Goal: Information Seeking & Learning: Find specific fact

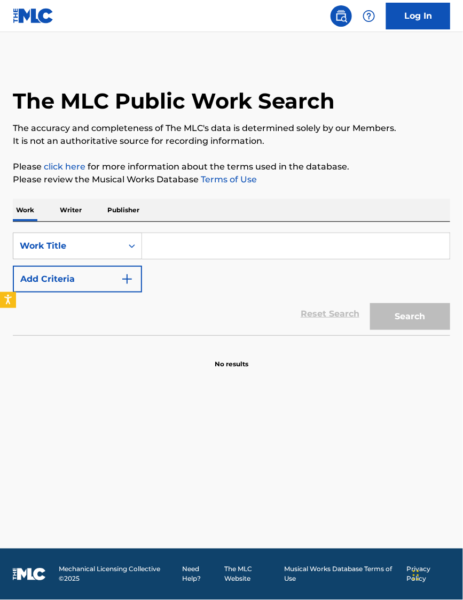
click at [183, 239] on input "Search Form" at bounding box center [296, 246] width 308 height 26
click at [121, 250] on div "Work Title" at bounding box center [67, 246] width 109 height 20
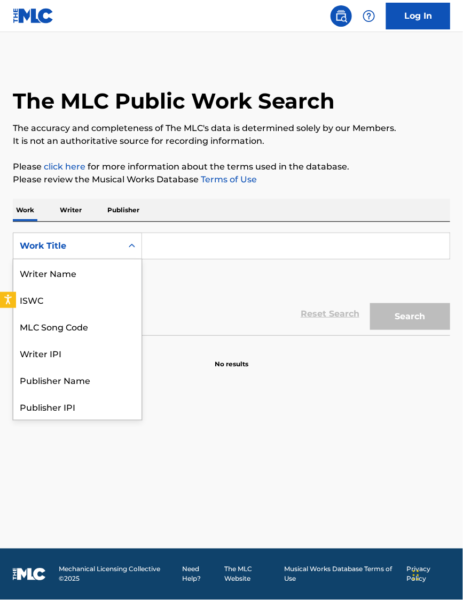
scroll to position [53, 0]
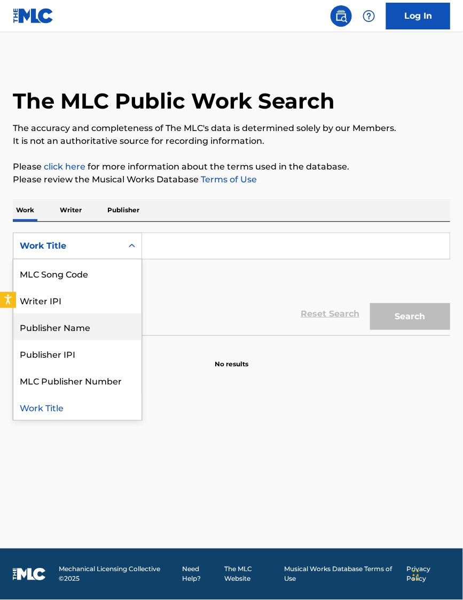
click at [86, 322] on div "Publisher Name" at bounding box center [77, 326] width 128 height 27
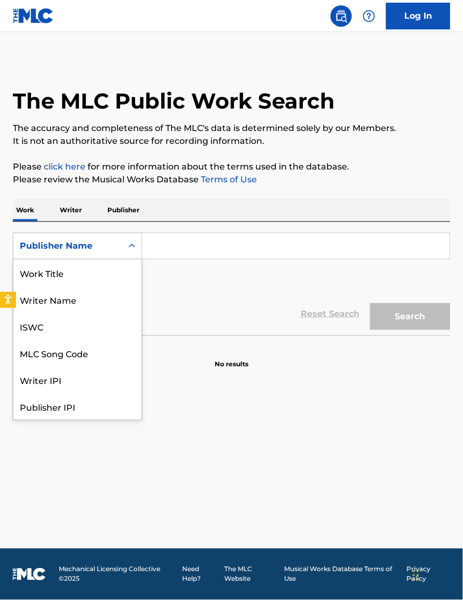
click at [93, 251] on div "Publisher Name" at bounding box center [68, 245] width 96 height 13
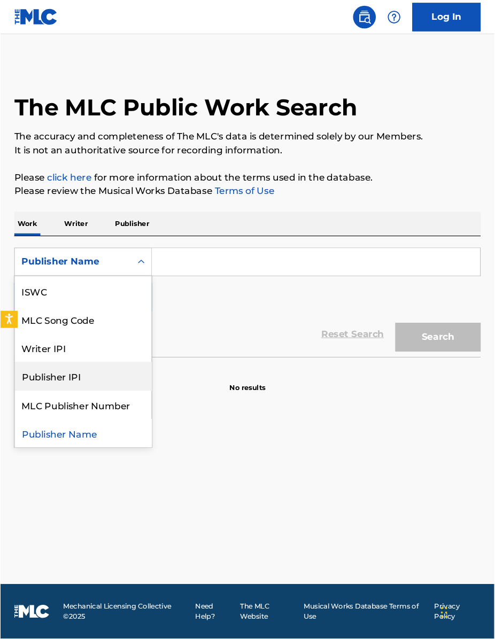
scroll to position [0, 0]
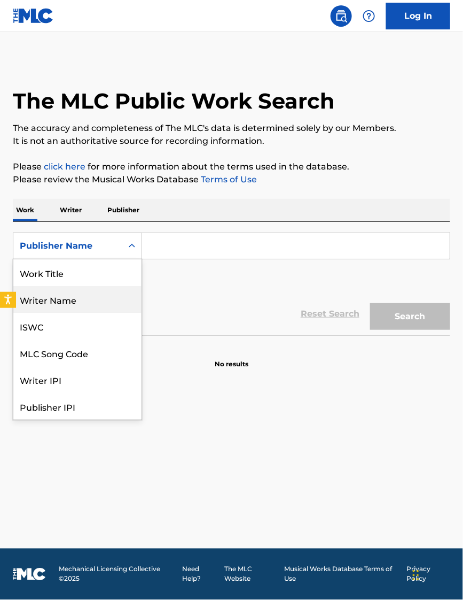
click at [75, 295] on div "Writer Name" at bounding box center [77, 299] width 128 height 27
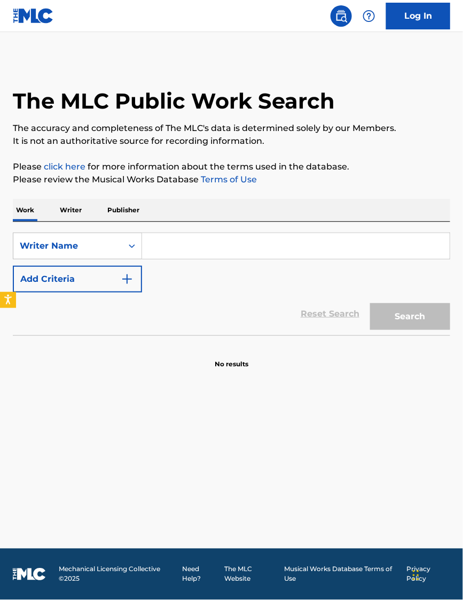
click at [176, 252] on input "Search Form" at bounding box center [296, 246] width 308 height 26
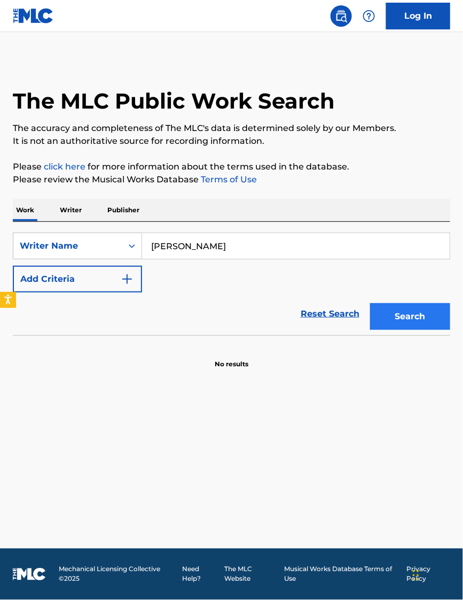
type input "Labi Siffre"
click at [416, 306] on button "Search" at bounding box center [410, 316] width 80 height 27
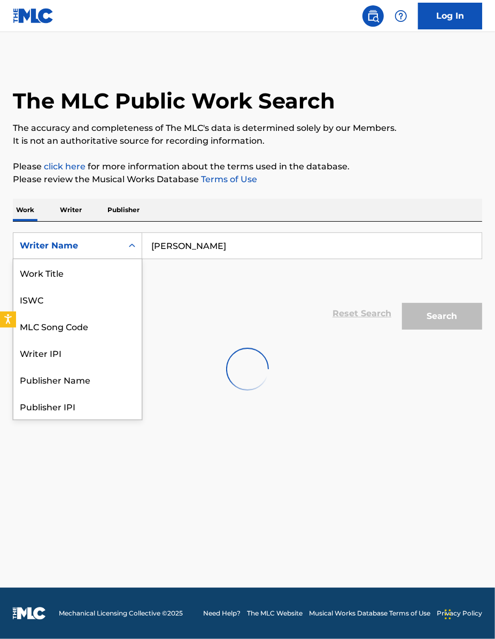
click at [92, 241] on div "Writer Name" at bounding box center [68, 245] width 96 height 13
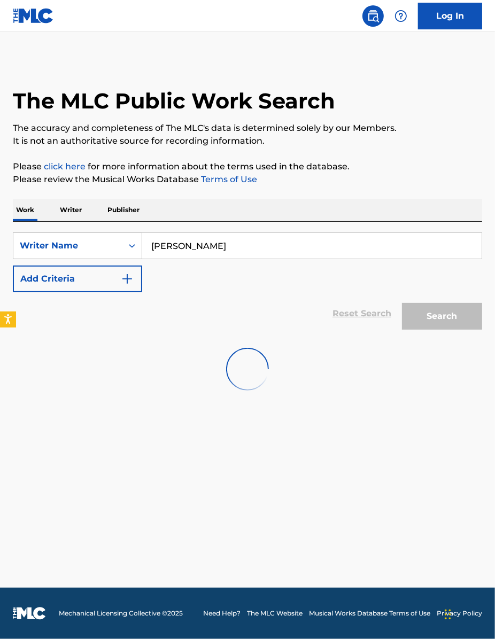
click at [92, 241] on div "Writer Name" at bounding box center [68, 245] width 96 height 13
click at [210, 239] on input "Search Form" at bounding box center [311, 246] width 339 height 26
paste input "[PERSON_NAME]"
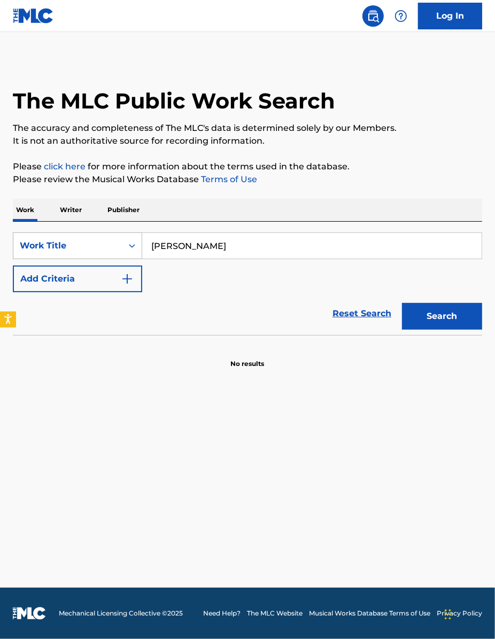
type input "[PERSON_NAME]"
click at [122, 245] on div "Search Form" at bounding box center [131, 245] width 19 height 19
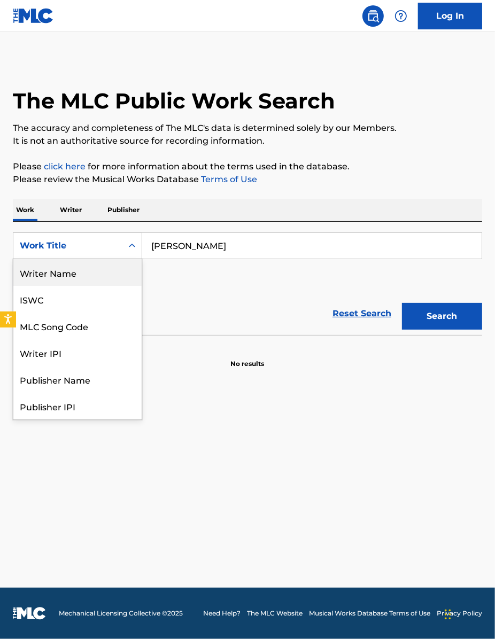
click at [98, 274] on div "Writer Name" at bounding box center [77, 272] width 128 height 27
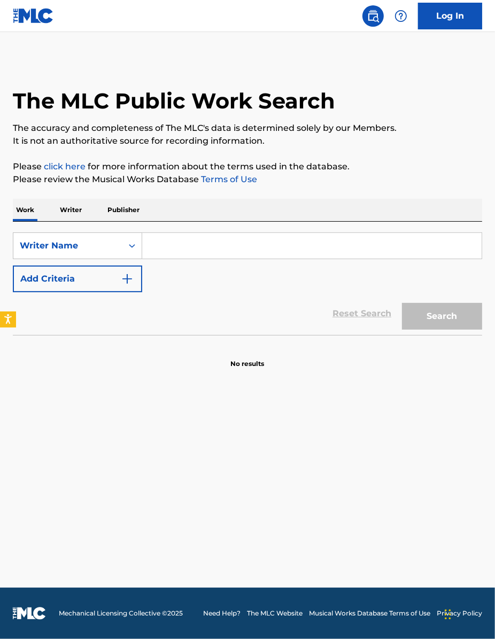
click at [218, 250] on input "Search Form" at bounding box center [311, 246] width 339 height 26
paste input "[PERSON_NAME]"
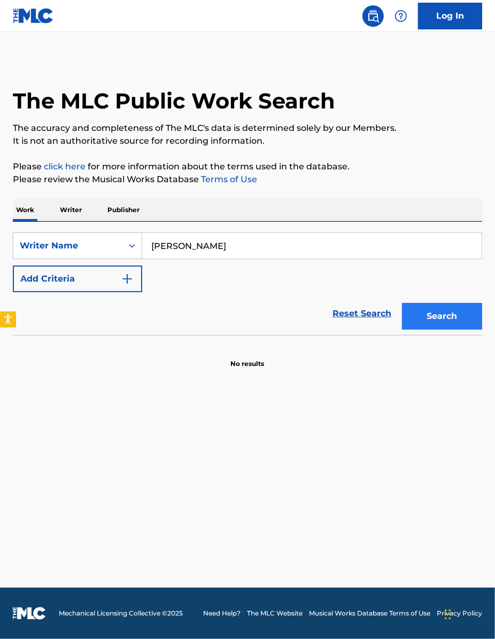
type input "[PERSON_NAME]"
click at [445, 309] on button "Search" at bounding box center [442, 316] width 80 height 27
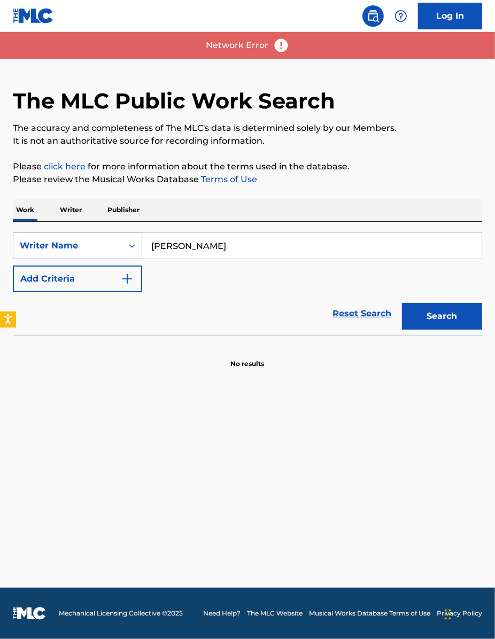
click at [111, 244] on div "Writer Name" at bounding box center [68, 245] width 96 height 13
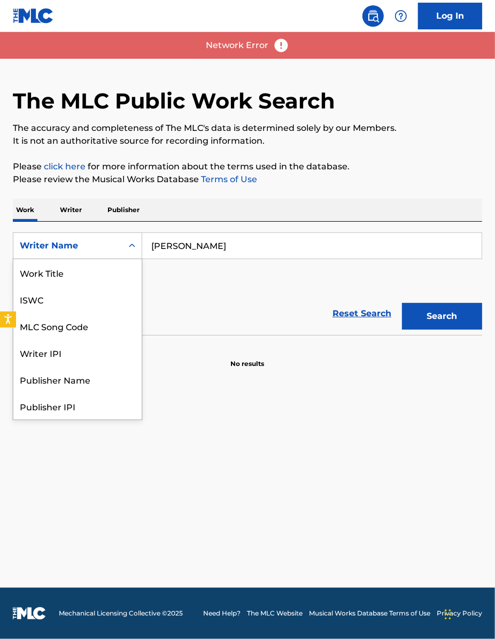
scroll to position [53, 0]
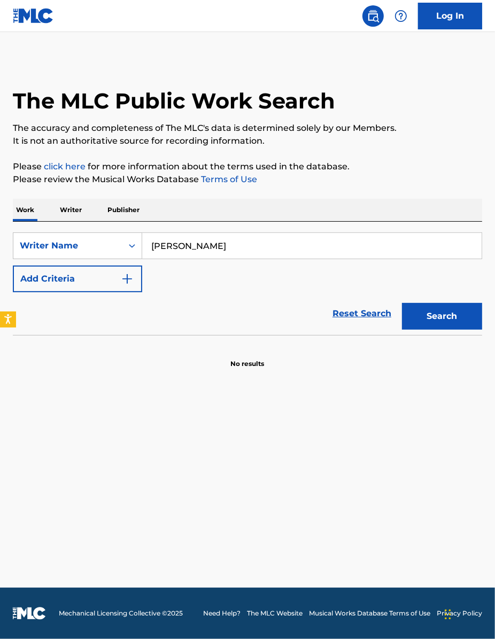
click at [86, 243] on div "Writer Name" at bounding box center [68, 245] width 96 height 13
click at [115, 216] on p "Publisher" at bounding box center [123, 210] width 38 height 22
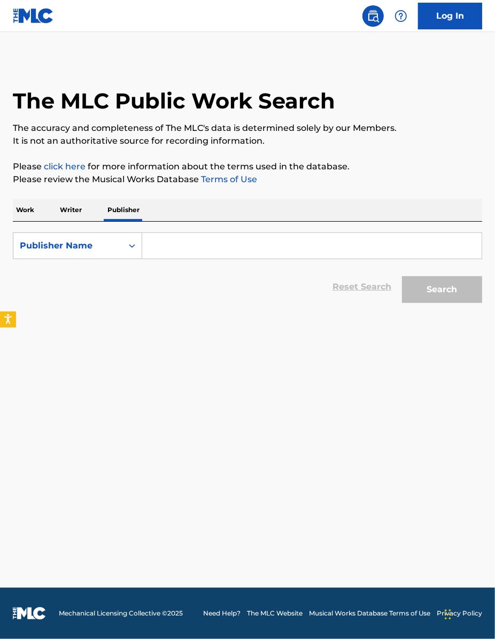
click at [86, 210] on div "Work Writer Publisher" at bounding box center [247, 210] width 469 height 22
click at [71, 208] on p "Writer" at bounding box center [71, 210] width 28 height 22
click at [107, 252] on div "Writer Name" at bounding box center [68, 245] width 96 height 13
click at [73, 305] on div "Writer Name" at bounding box center [77, 299] width 128 height 27
click at [214, 233] on input "Search Form" at bounding box center [311, 246] width 339 height 26
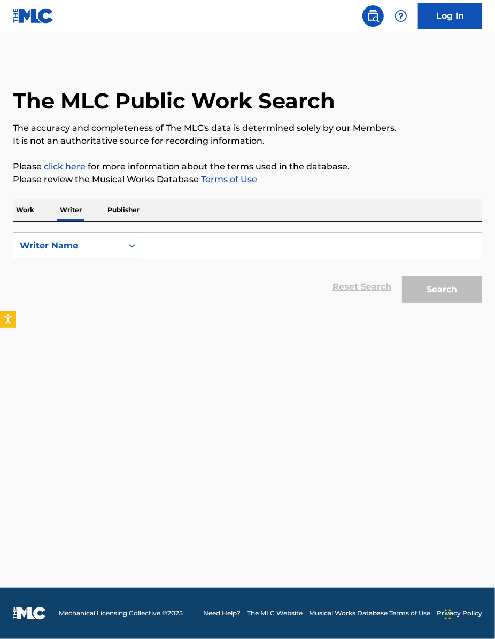
paste input "Labi Siffre"
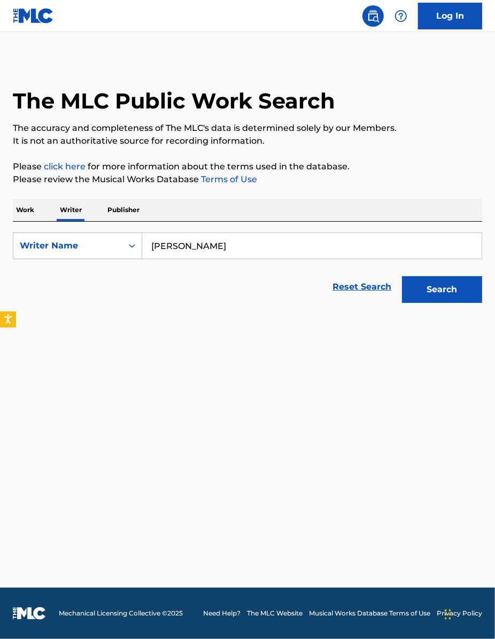
type input "Labi Siffre"
click at [477, 279] on button "Search" at bounding box center [442, 289] width 80 height 27
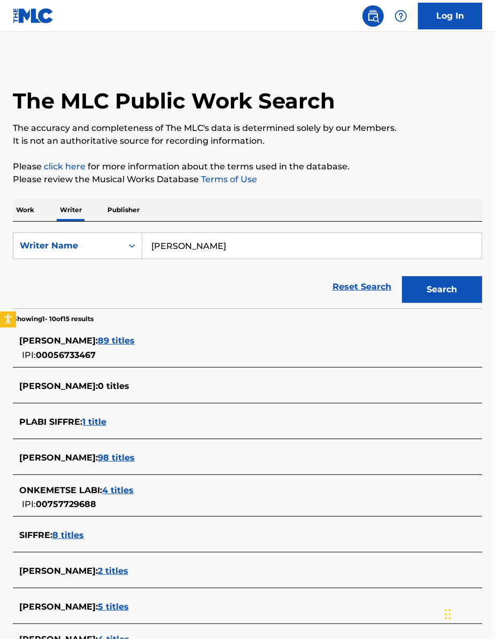
click at [98, 342] on span "89 titles" at bounding box center [116, 341] width 37 height 10
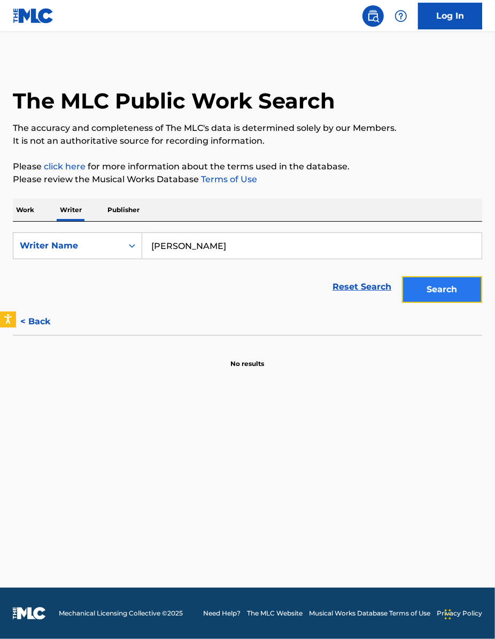
click at [457, 300] on button "Search" at bounding box center [442, 289] width 80 height 27
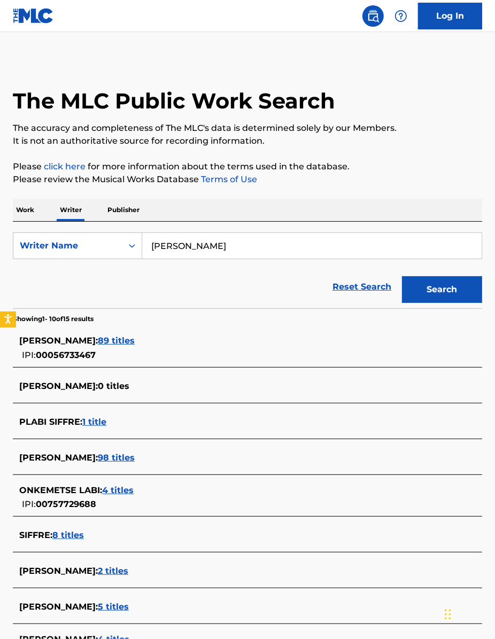
click at [98, 338] on span "89 titles" at bounding box center [116, 341] width 37 height 10
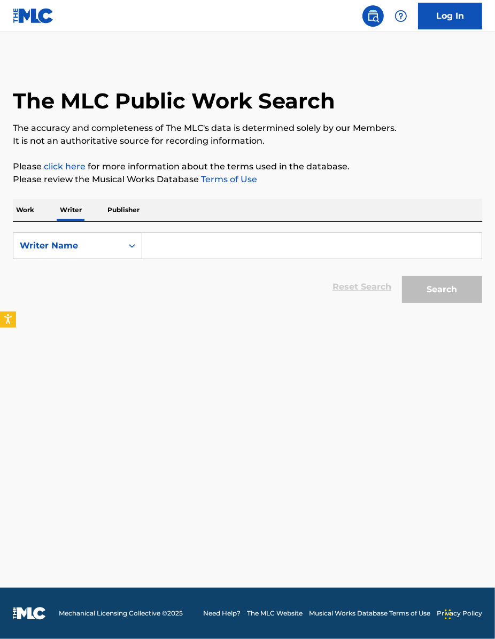
drag, startPoint x: 207, startPoint y: 238, endPoint x: 343, endPoint y: 293, distance: 147.2
click at [207, 238] on input "Search Form" at bounding box center [311, 246] width 339 height 26
paste input "Andy Boose"
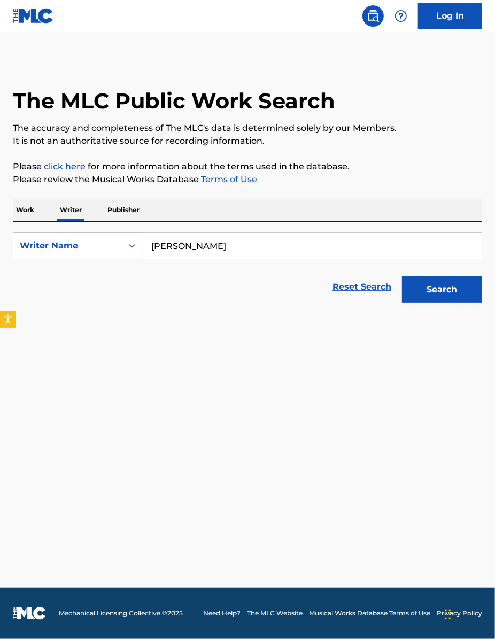
click at [257, 254] on input "Andy Boose" at bounding box center [311, 246] width 339 height 26
type input "[PERSON_NAME]"
click at [428, 306] on div "Search" at bounding box center [440, 287] width 86 height 43
click at [430, 297] on button "Search" at bounding box center [442, 289] width 80 height 27
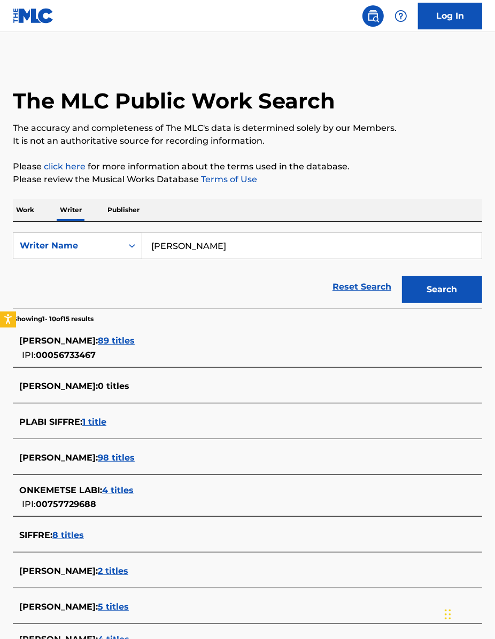
click at [99, 455] on span "98 titles" at bounding box center [116, 458] width 37 height 10
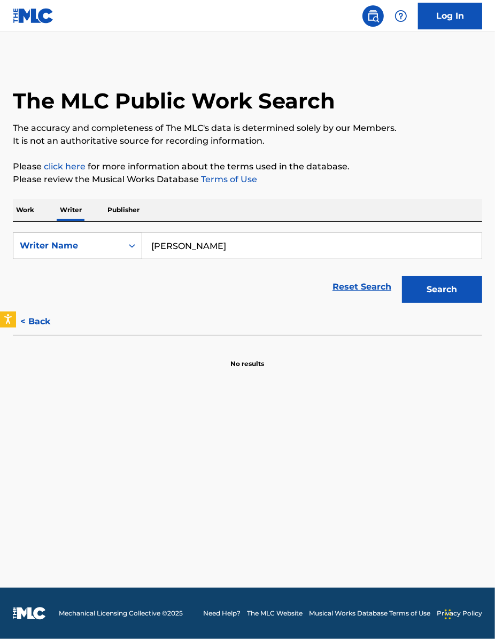
click at [110, 250] on div "Writer Name" at bounding box center [68, 245] width 96 height 13
click at [212, 231] on div "SearchWithCriteria4def0333-786e-45ad-a851-4295c72eb69b 2 results available. Use…" at bounding box center [247, 265] width 469 height 87
click at [125, 208] on p "Publisher" at bounding box center [123, 210] width 38 height 22
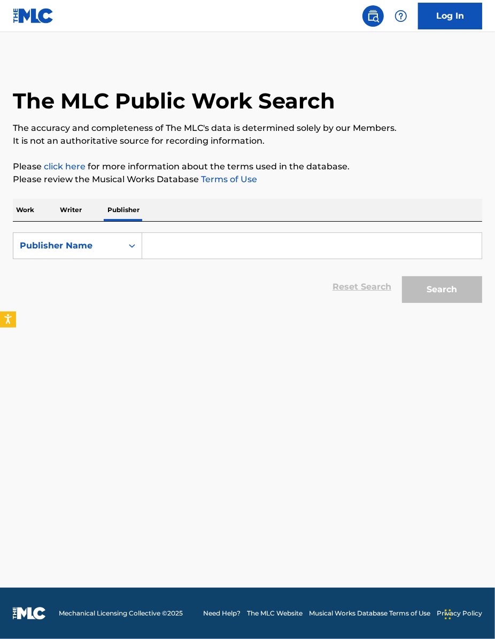
click at [18, 206] on p "Work" at bounding box center [25, 210] width 25 height 22
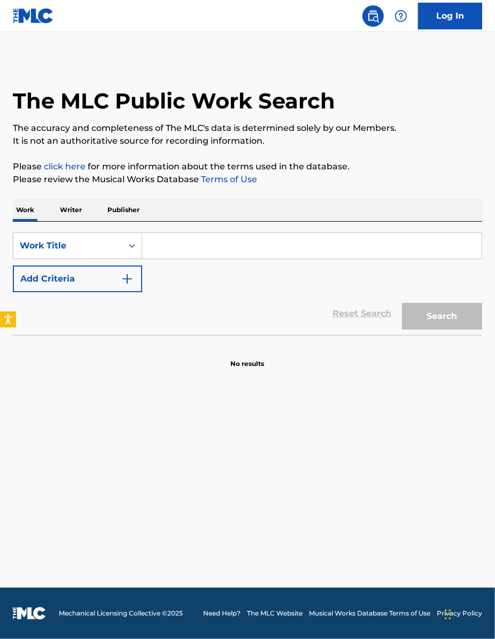
click at [202, 253] on input "Search Form" at bounding box center [311, 246] width 339 height 26
paste input "Something Inside So Strong"
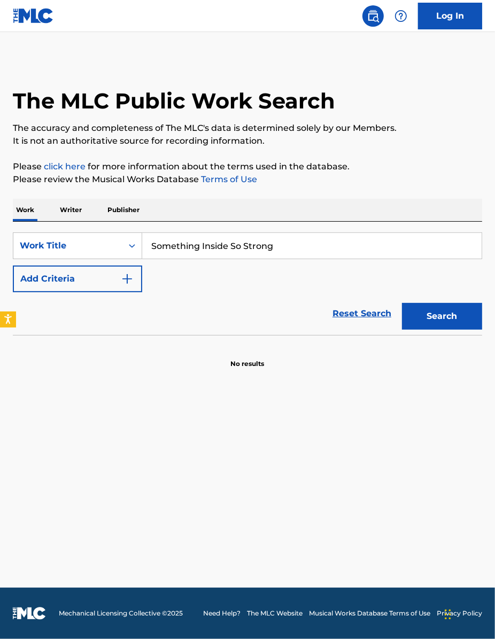
click at [491, 303] on div "The MLC Public Work Search The accuracy and completeness of The MLC's data is d…" at bounding box center [247, 214] width 495 height 310
click at [466, 313] on button "Search" at bounding box center [442, 316] width 80 height 27
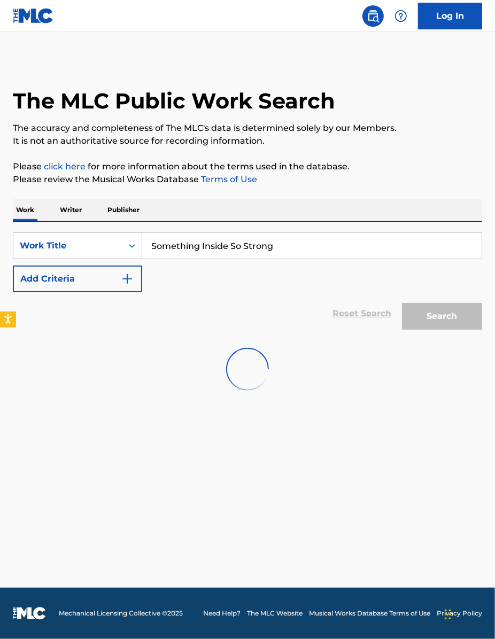
click at [227, 245] on input "Something Inside So Strong" at bounding box center [311, 246] width 339 height 26
click at [152, 250] on input "Something Inside) So Strong" at bounding box center [311, 246] width 339 height 26
click at [150, 246] on input "Something Inside) So Strong" at bounding box center [311, 246] width 339 height 26
type input "(Something Inside) So Strong"
click at [445, 320] on div "Search" at bounding box center [440, 313] width 86 height 43
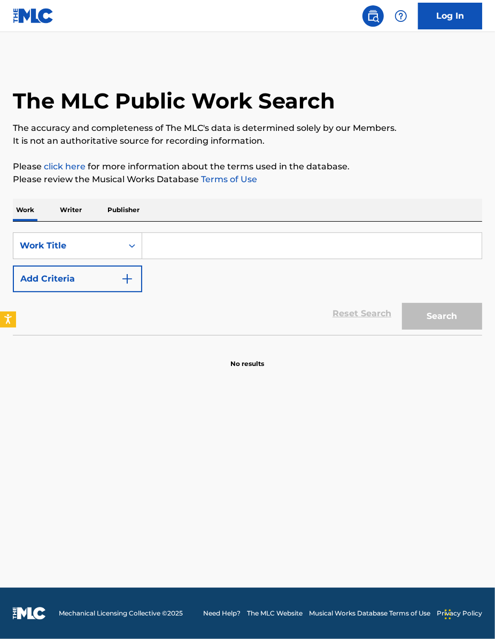
click at [153, 245] on input "Search Form" at bounding box center [311, 246] width 339 height 26
paste input "Spirit of the Living [DEMOGRAPHIC_DATA]"
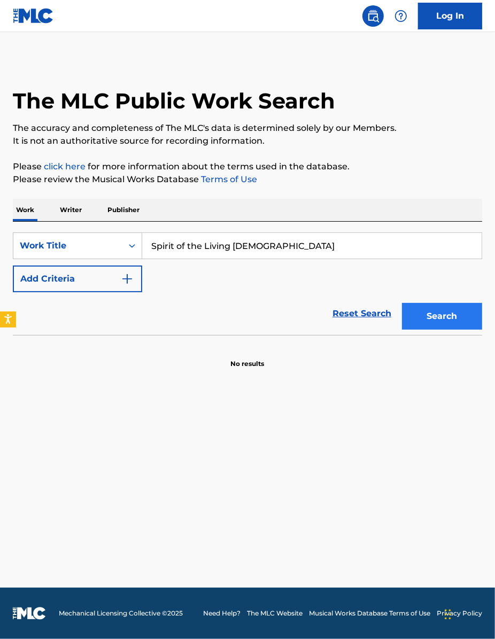
type input "Spirit of the Living [DEMOGRAPHIC_DATA]"
click at [421, 327] on button "Search" at bounding box center [442, 316] width 80 height 27
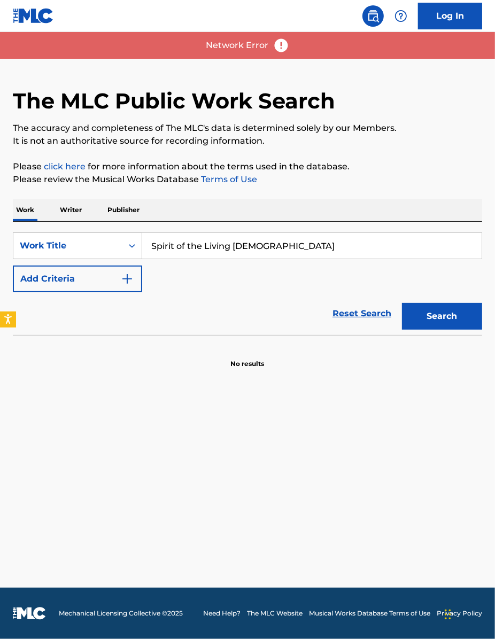
click at [30, 16] on img at bounding box center [33, 16] width 41 height 16
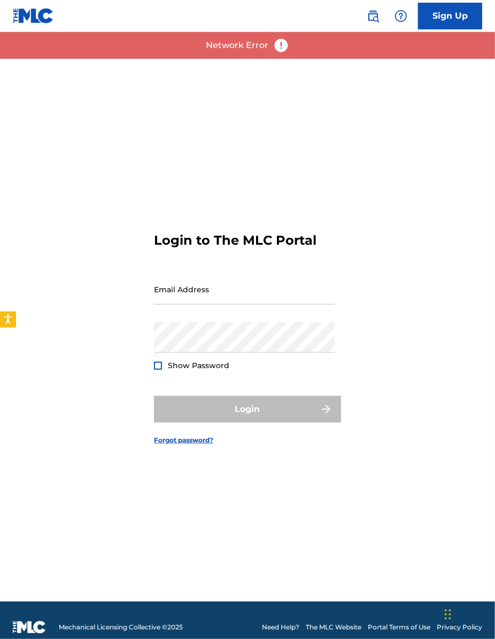
click at [35, 12] on img at bounding box center [33, 16] width 41 height 16
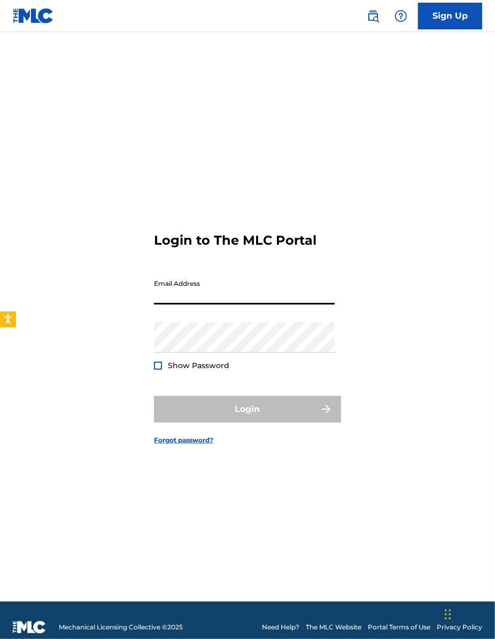
click at [247, 280] on input "Email Address" at bounding box center [244, 289] width 181 height 30
click at [445, 20] on link "Sign Up" at bounding box center [450, 16] width 64 height 27
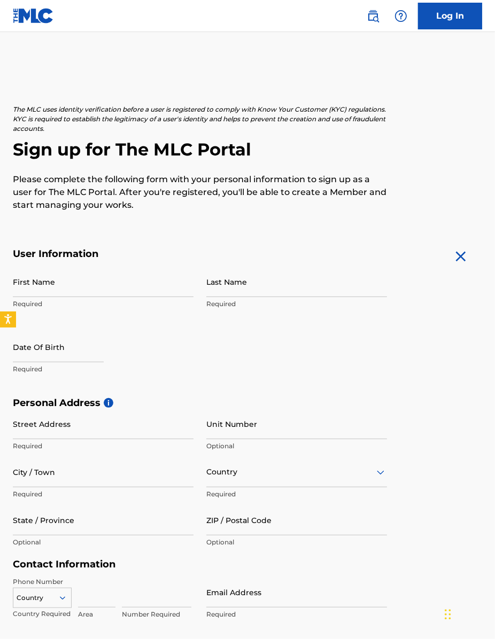
click at [28, 13] on img at bounding box center [33, 16] width 41 height 16
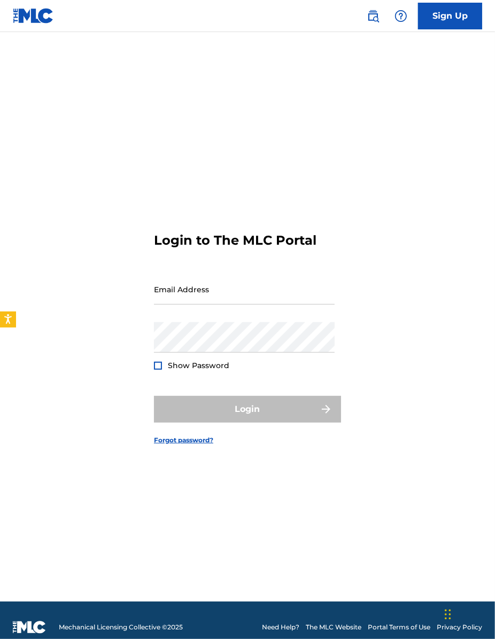
click at [28, 17] on img at bounding box center [33, 16] width 41 height 16
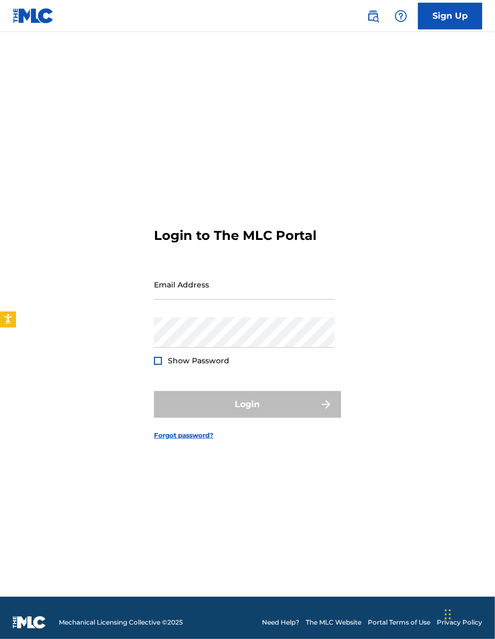
scroll to position [13, 0]
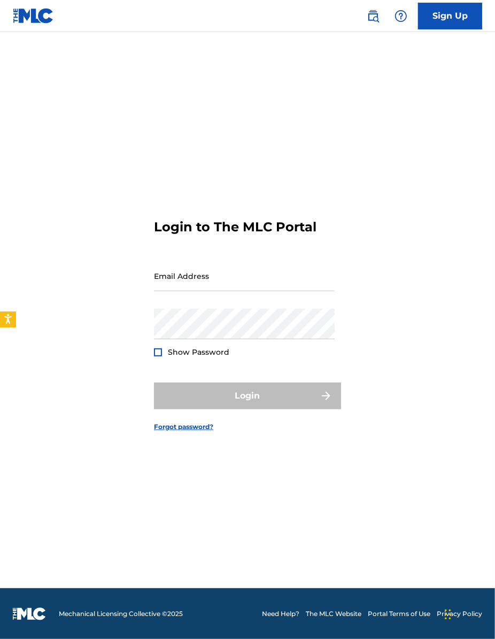
click at [30, 615] on img at bounding box center [29, 614] width 33 height 13
